Goal: Navigation & Orientation: Find specific page/section

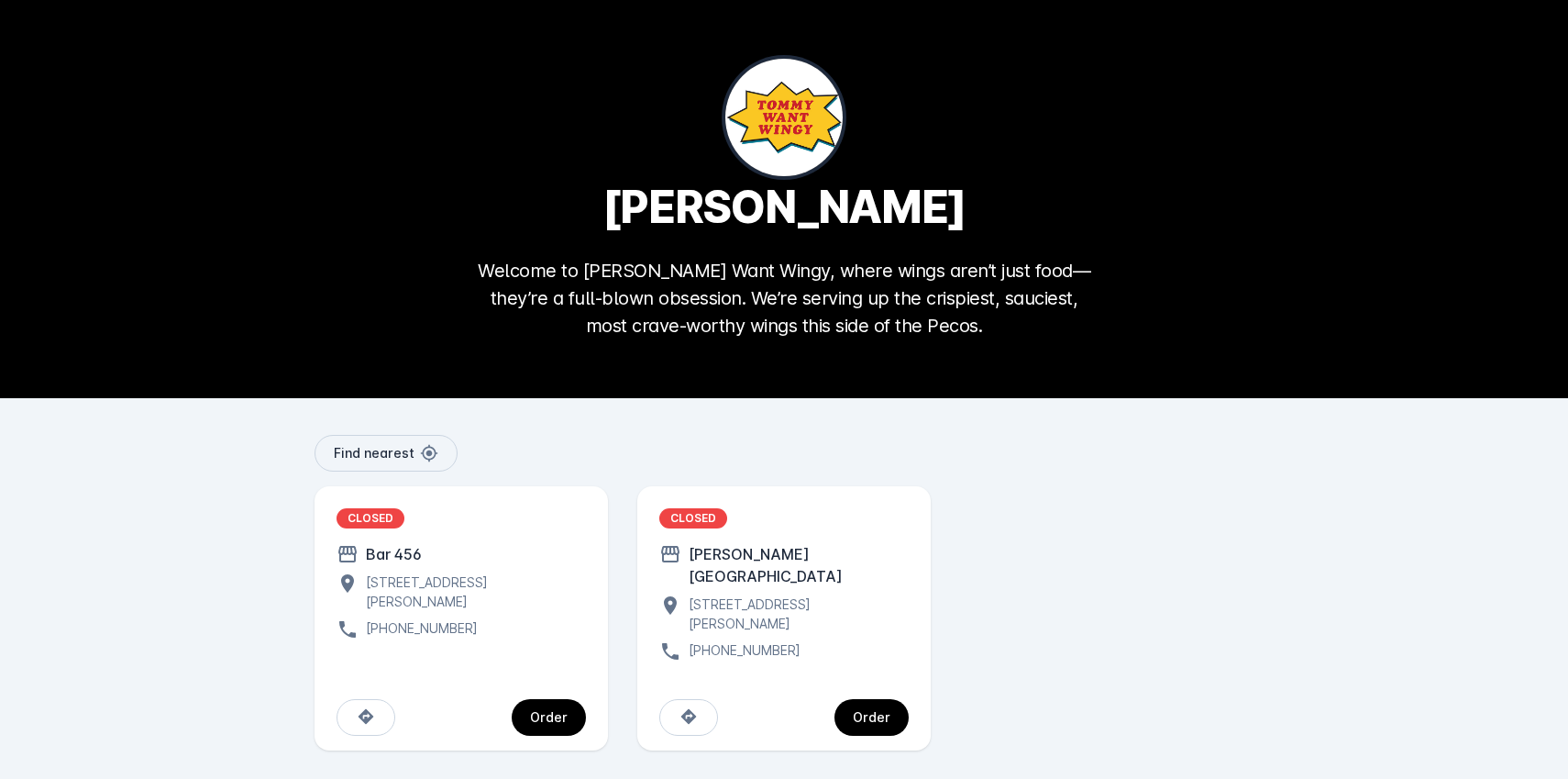
click at [764, 120] on div at bounding box center [784, 199] width 1568 height 398
click at [397, 454] on span "Find nearest" at bounding box center [374, 452] width 80 height 13
